Goal: Navigation & Orientation: Find specific page/section

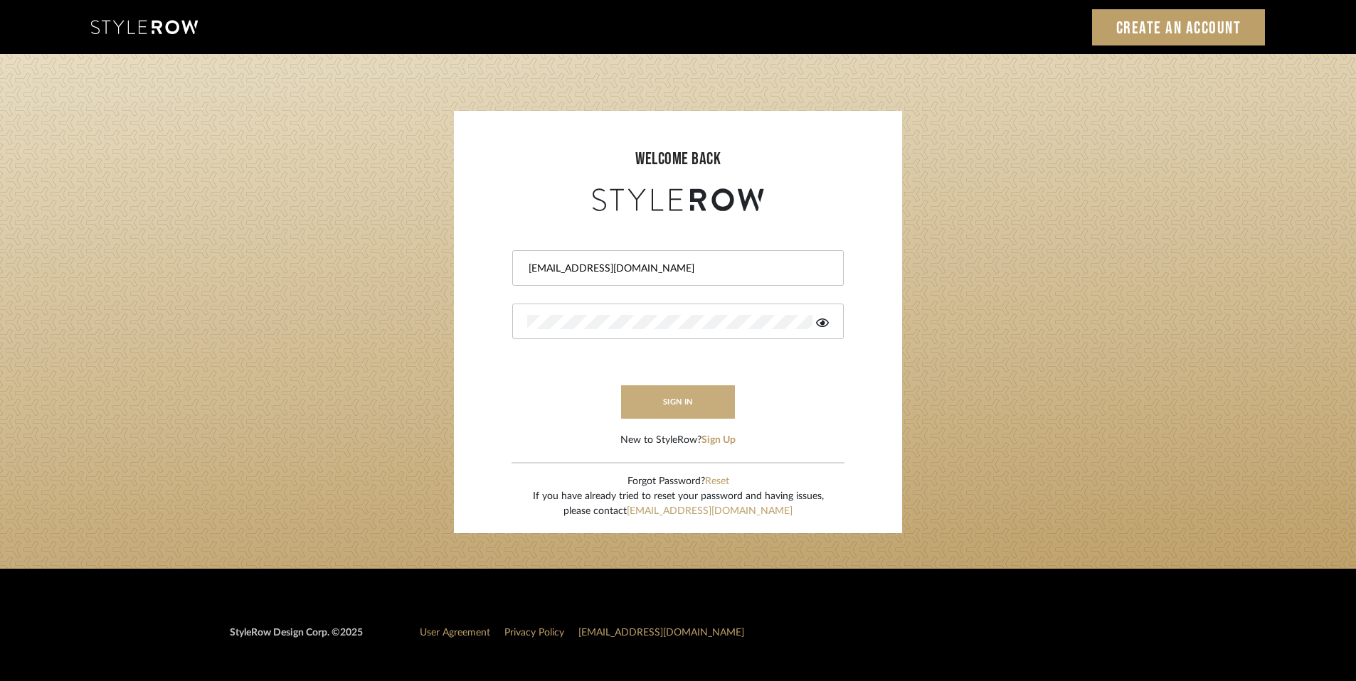
click at [698, 402] on button "sign in" at bounding box center [678, 402] width 114 height 33
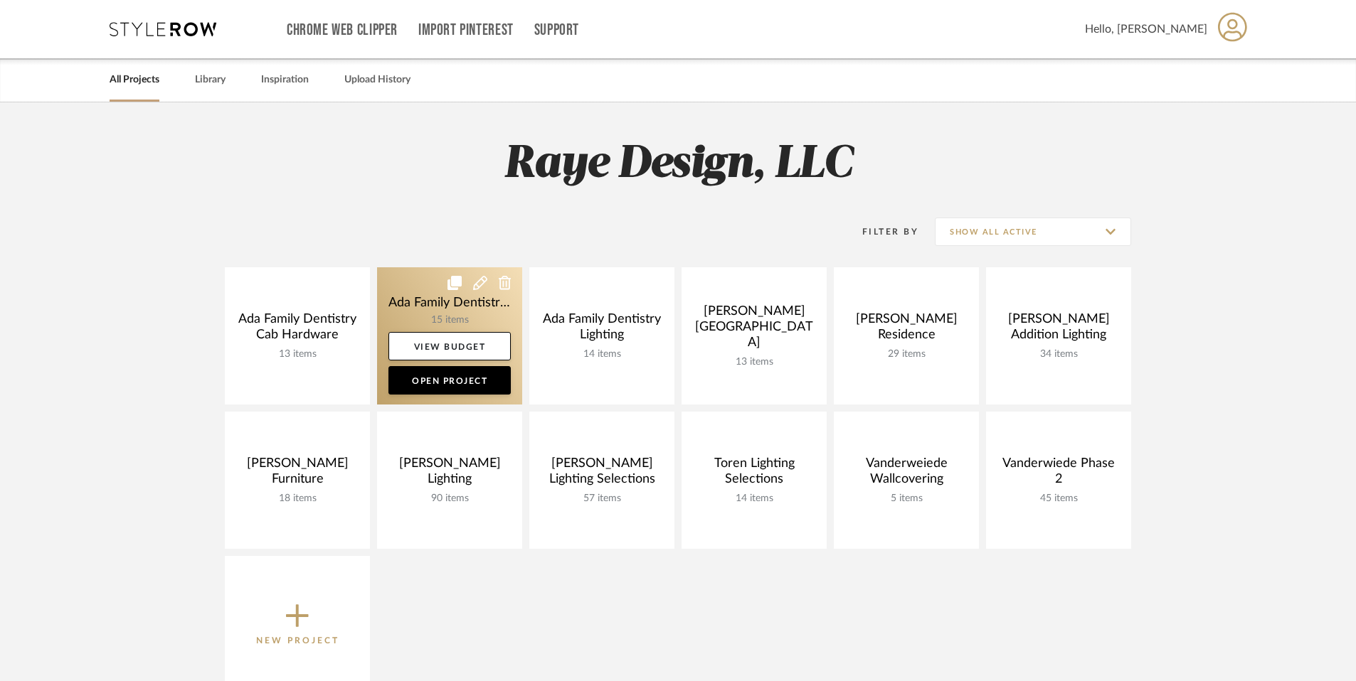
click at [455, 302] on link at bounding box center [449, 335] width 145 height 137
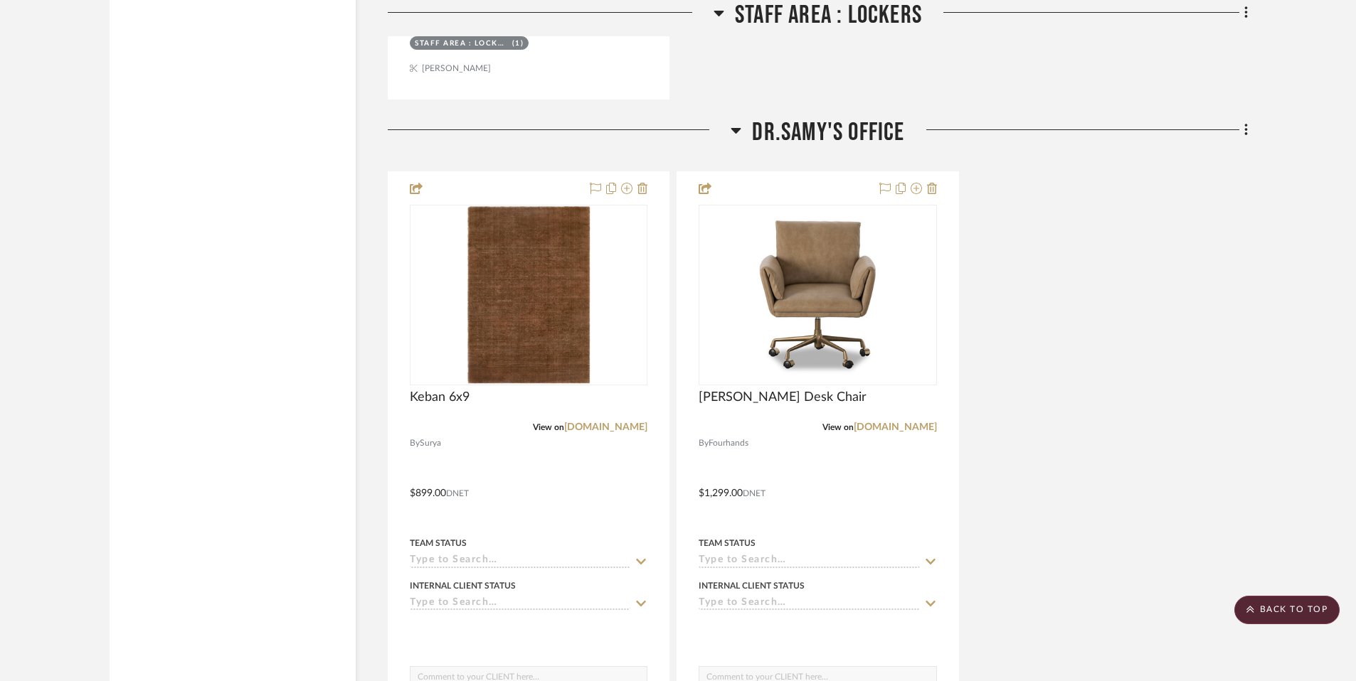
scroll to position [4369, 0]
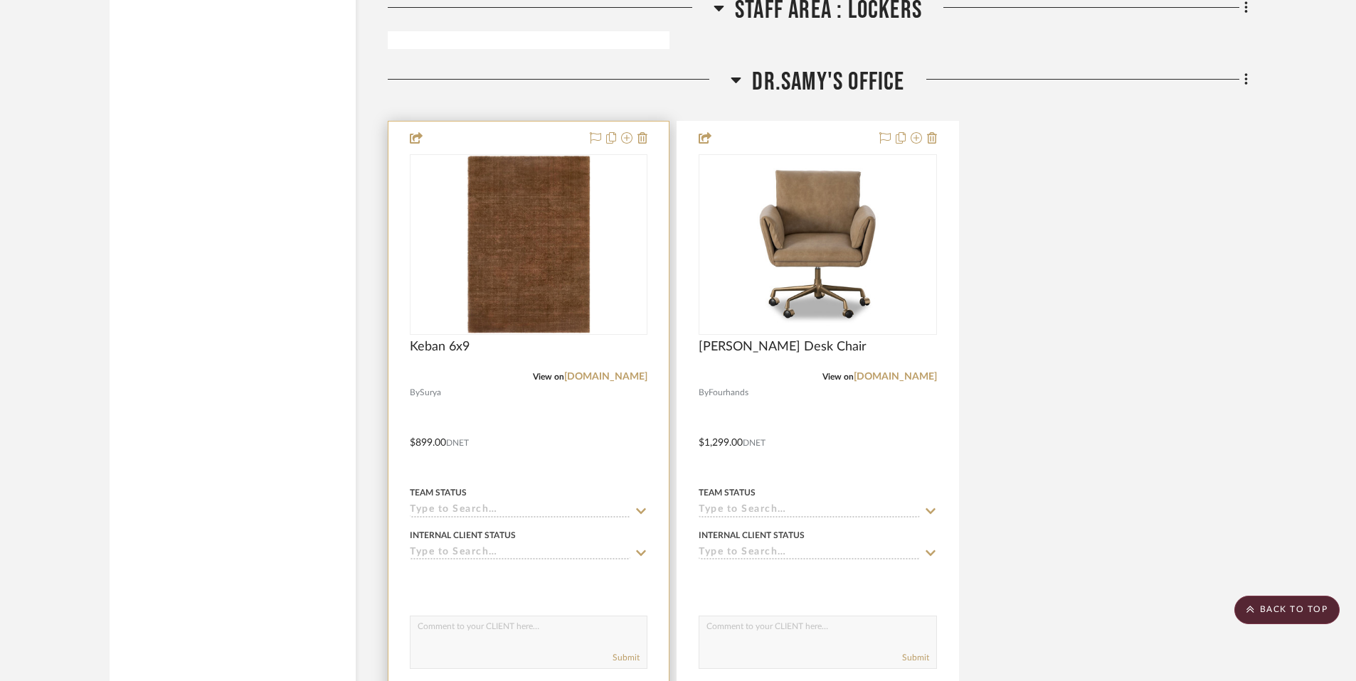
click at [434, 356] on div "Keban 6x9" at bounding box center [529, 354] width 238 height 31
click at [435, 347] on span "Keban 6x9" at bounding box center [440, 347] width 60 height 16
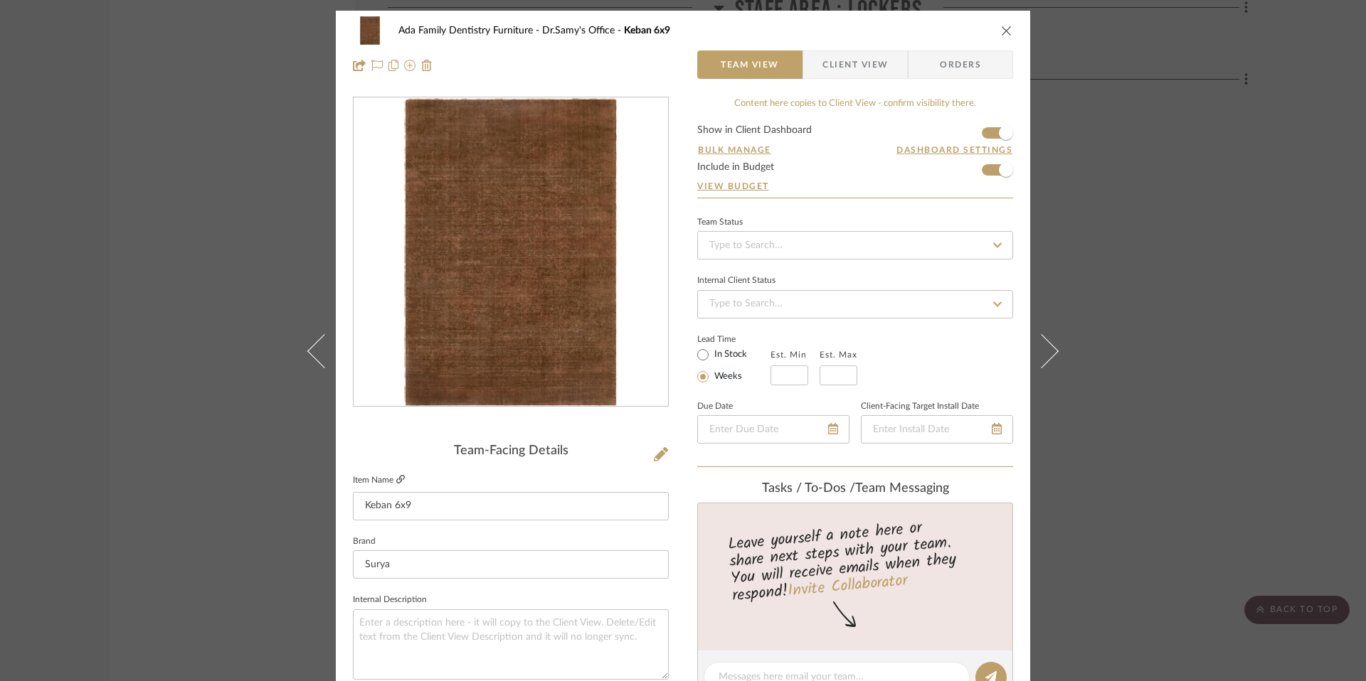
click at [399, 481] on icon at bounding box center [400, 479] width 9 height 9
click at [1001, 34] on icon "close" at bounding box center [1006, 30] width 11 height 11
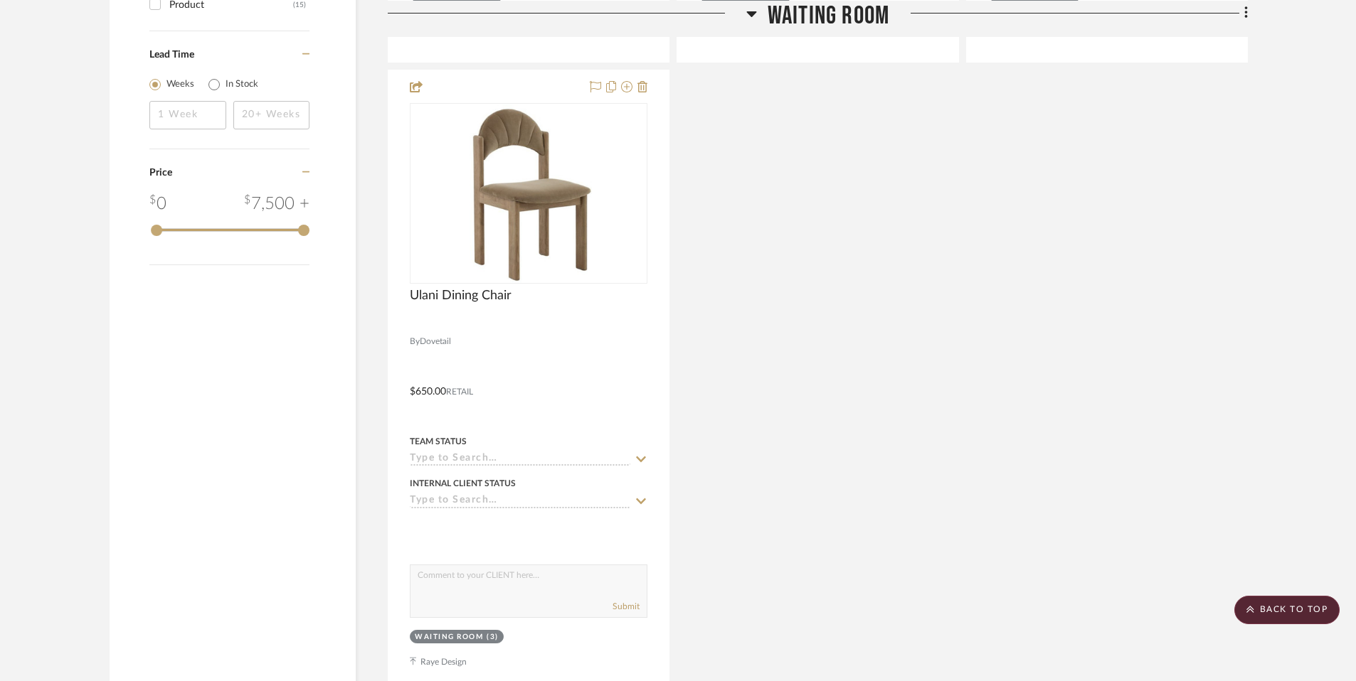
scroll to position [1548, 0]
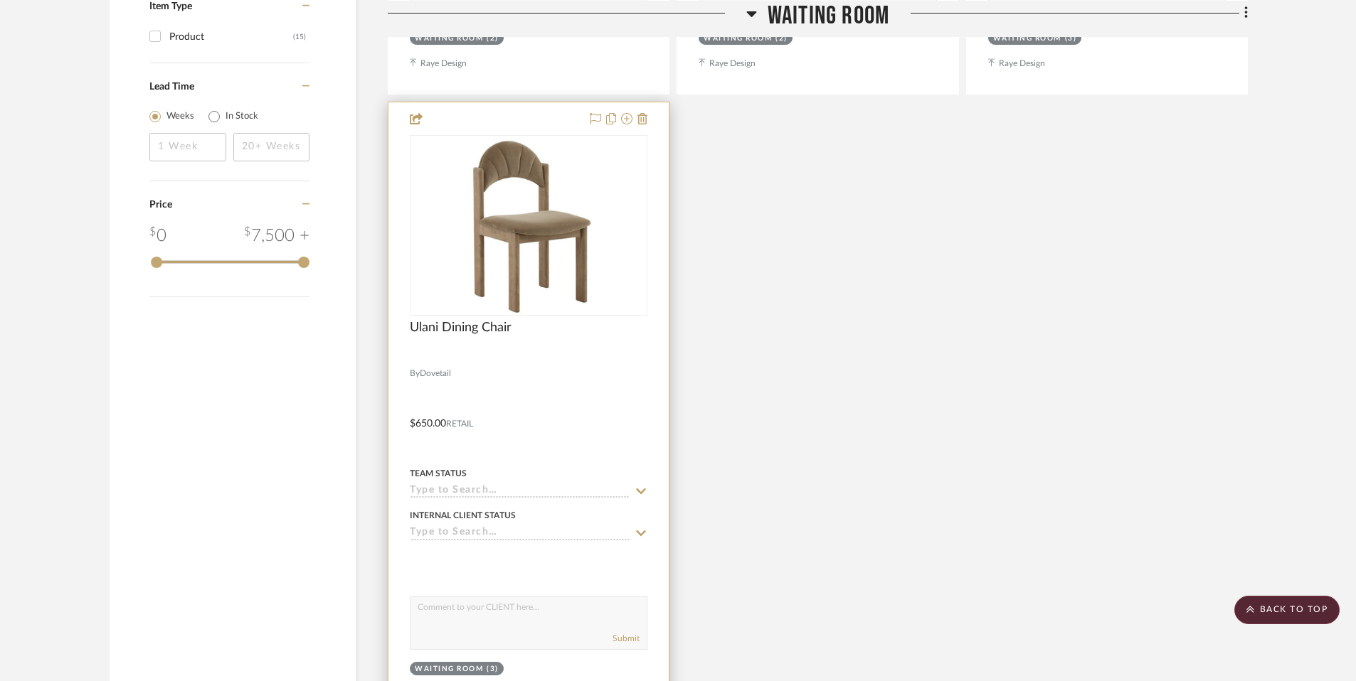
click at [649, 117] on div at bounding box center [528, 413] width 280 height 622
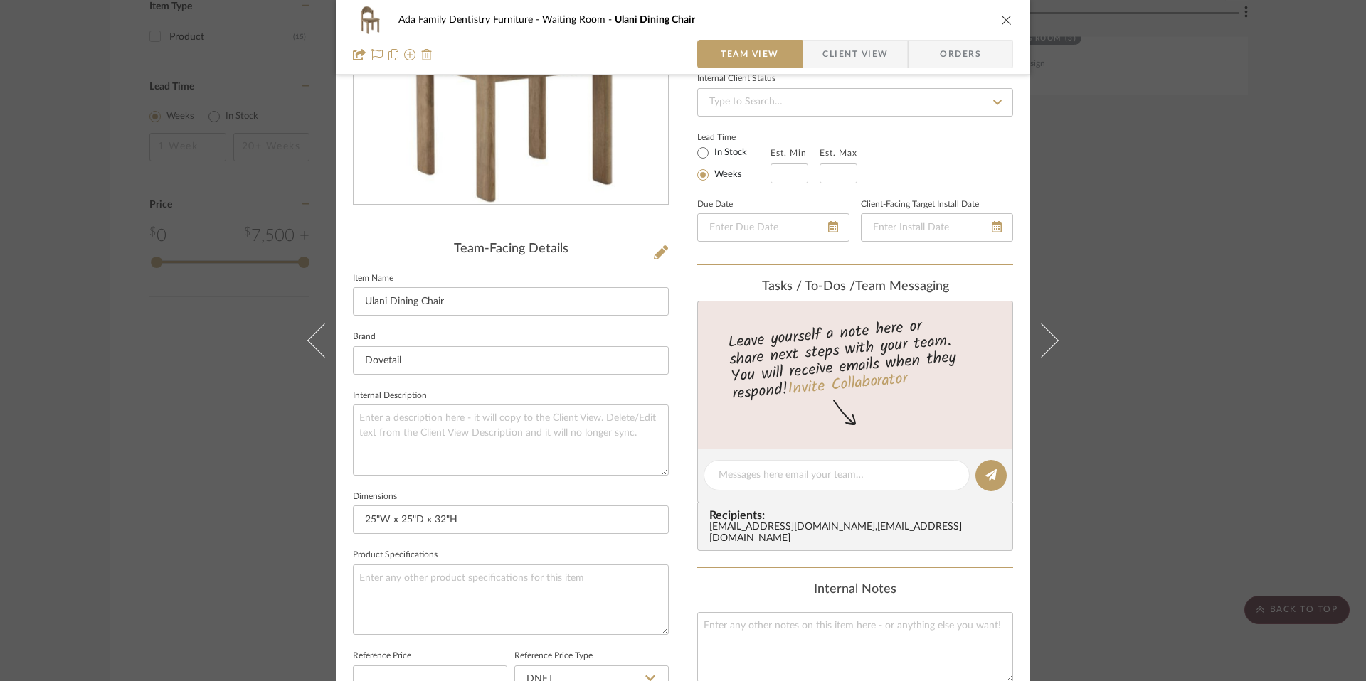
scroll to position [249, 0]
